Goal: Information Seeking & Learning: Learn about a topic

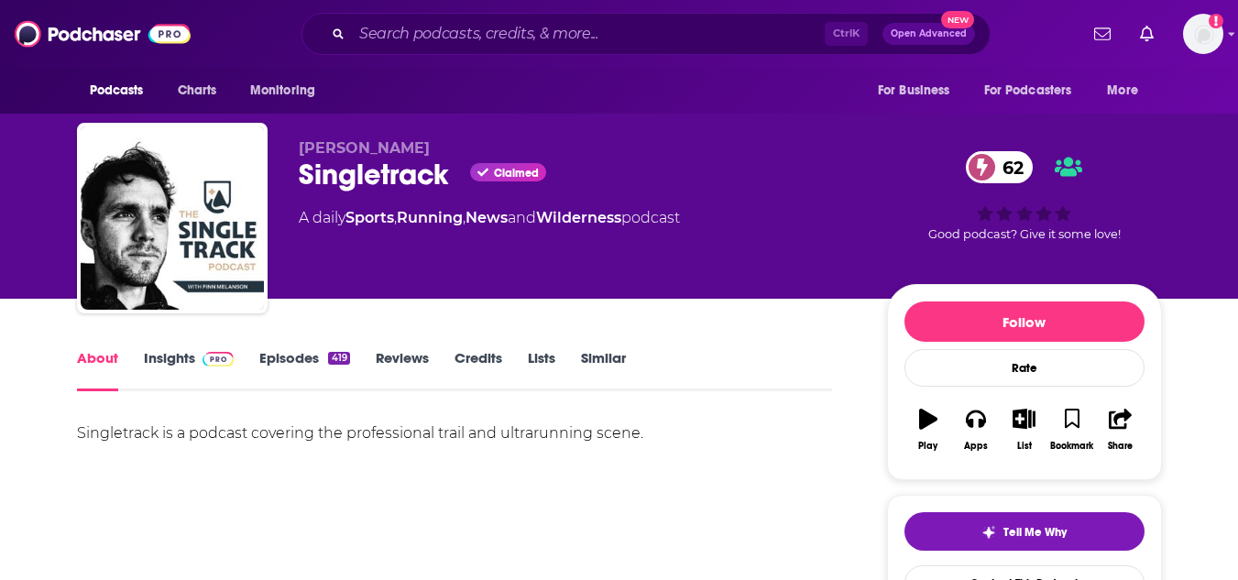
click at [158, 355] on link "Insights" at bounding box center [189, 370] width 91 height 42
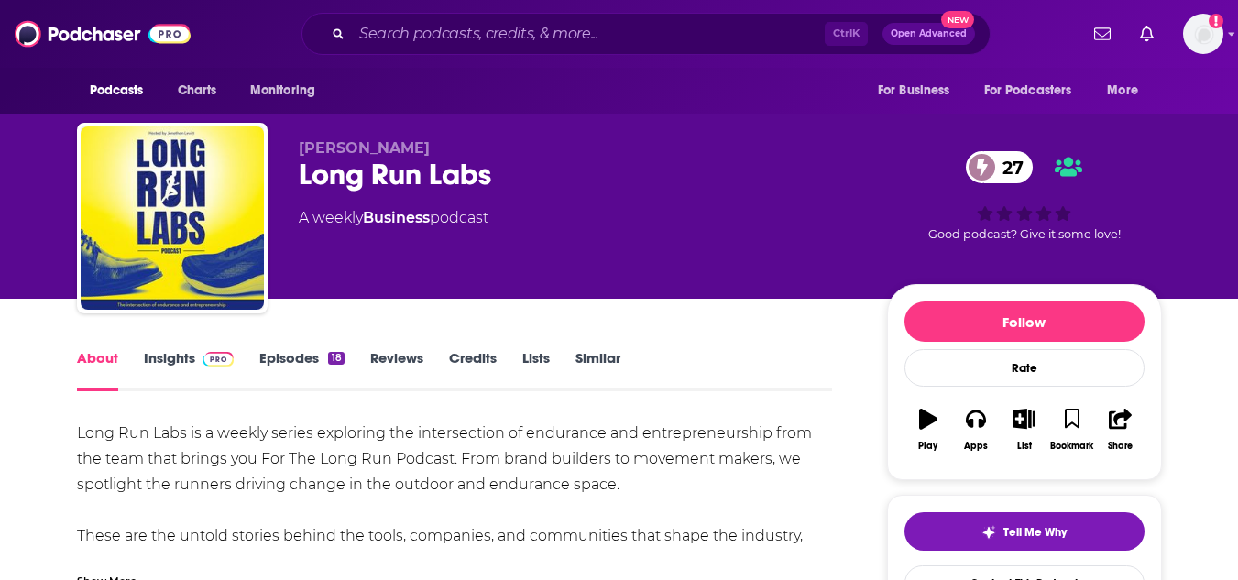
click at [215, 353] on img at bounding box center [219, 359] width 32 height 15
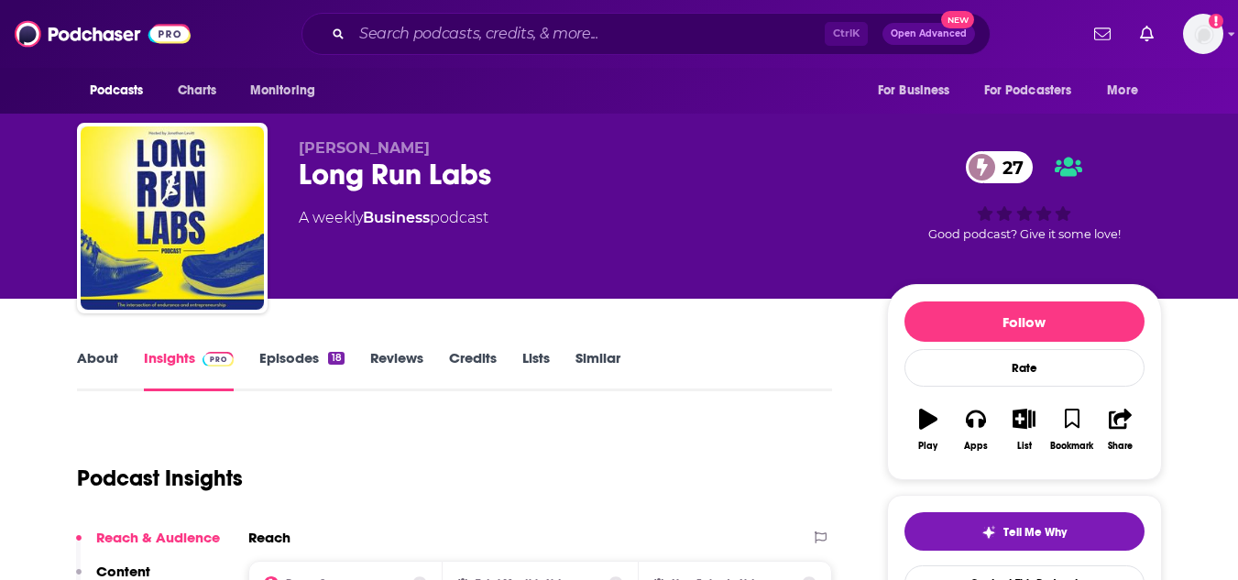
drag, startPoint x: 215, startPoint y: 353, endPoint x: 710, endPoint y: 280, distance: 500.3
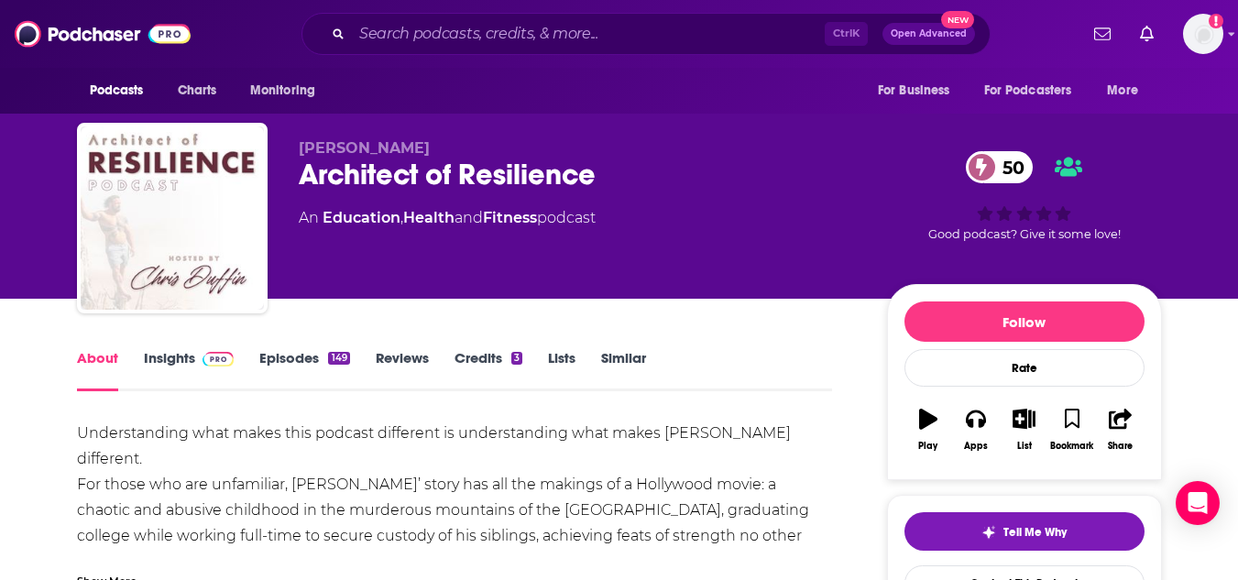
click at [200, 361] on span at bounding box center [214, 357] width 39 height 17
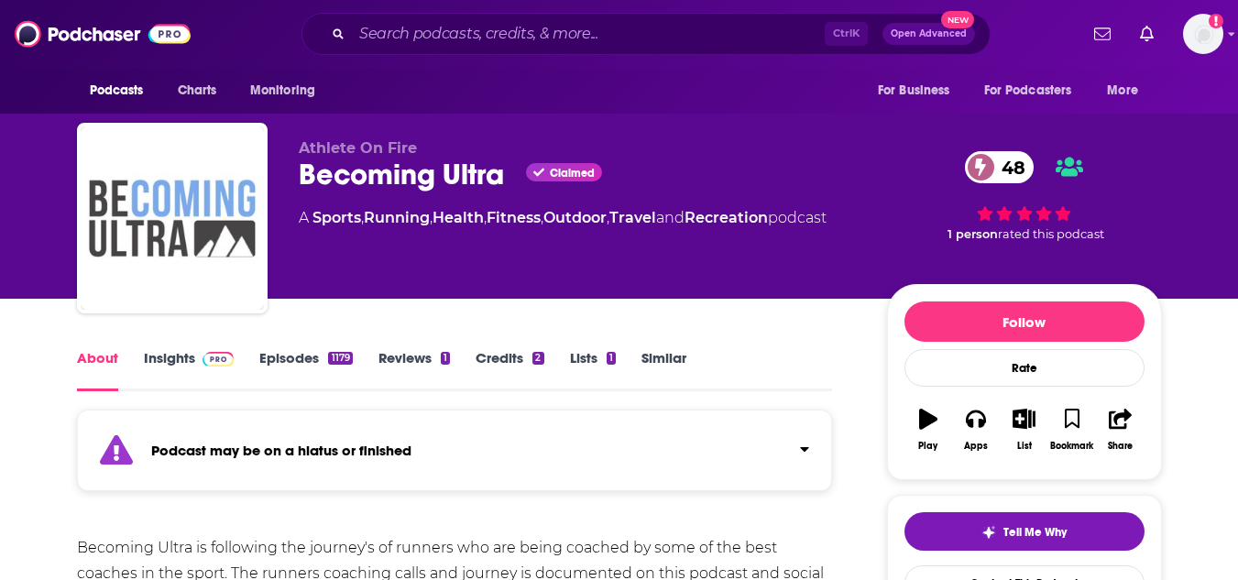
click at [200, 358] on span at bounding box center [214, 357] width 39 height 17
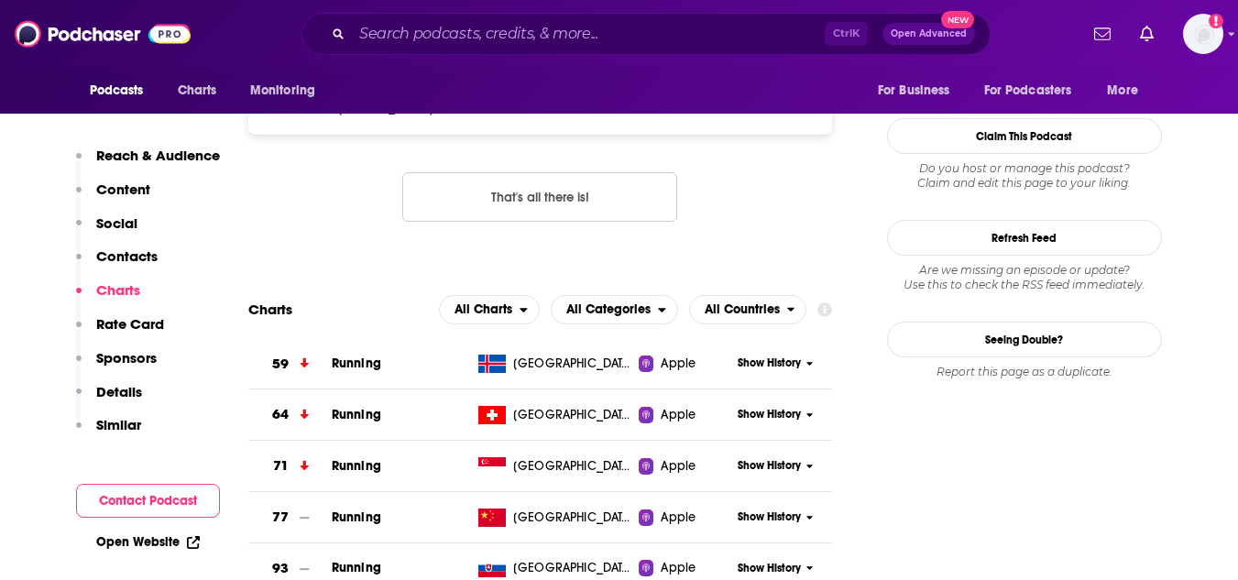
scroll to position [2084, 0]
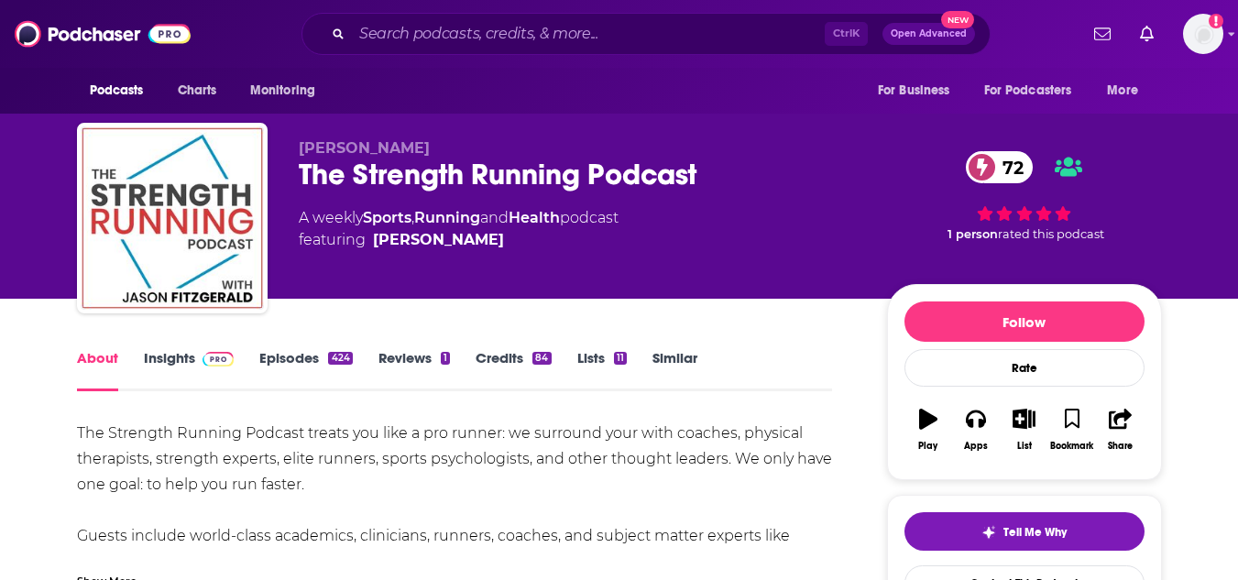
click at [192, 347] on div "About Insights Episodes 424 Reviews 1 Credits 84 Lists 11 Similar" at bounding box center [455, 368] width 756 height 45
click at [164, 357] on link "Insights" at bounding box center [189, 370] width 91 height 42
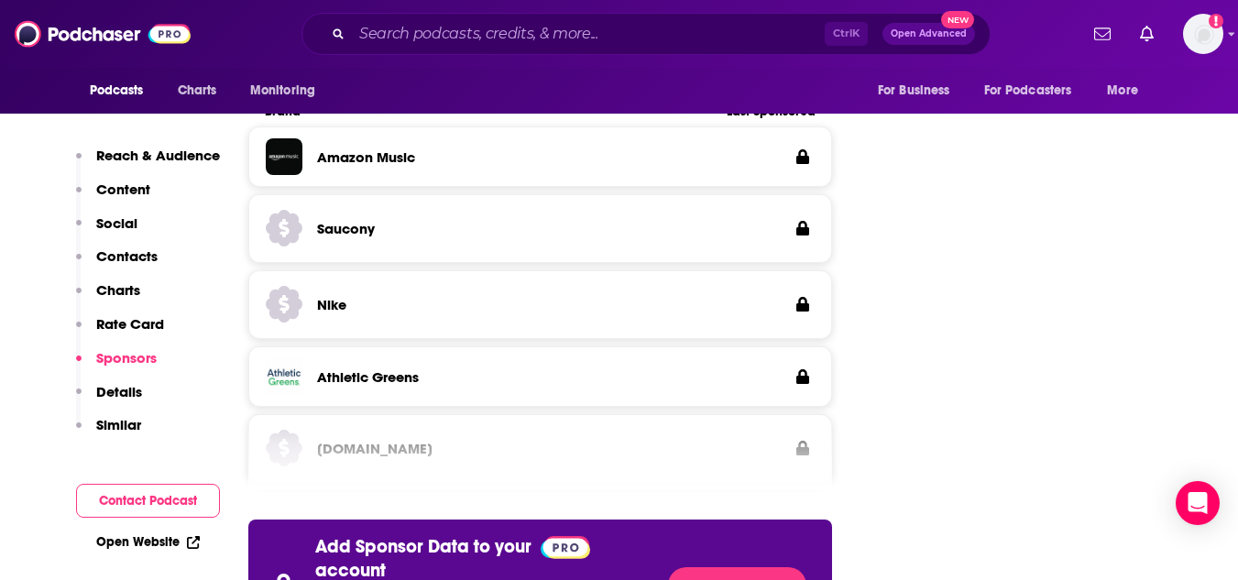
scroll to position [2938, 0]
